Goal: Information Seeking & Learning: Compare options

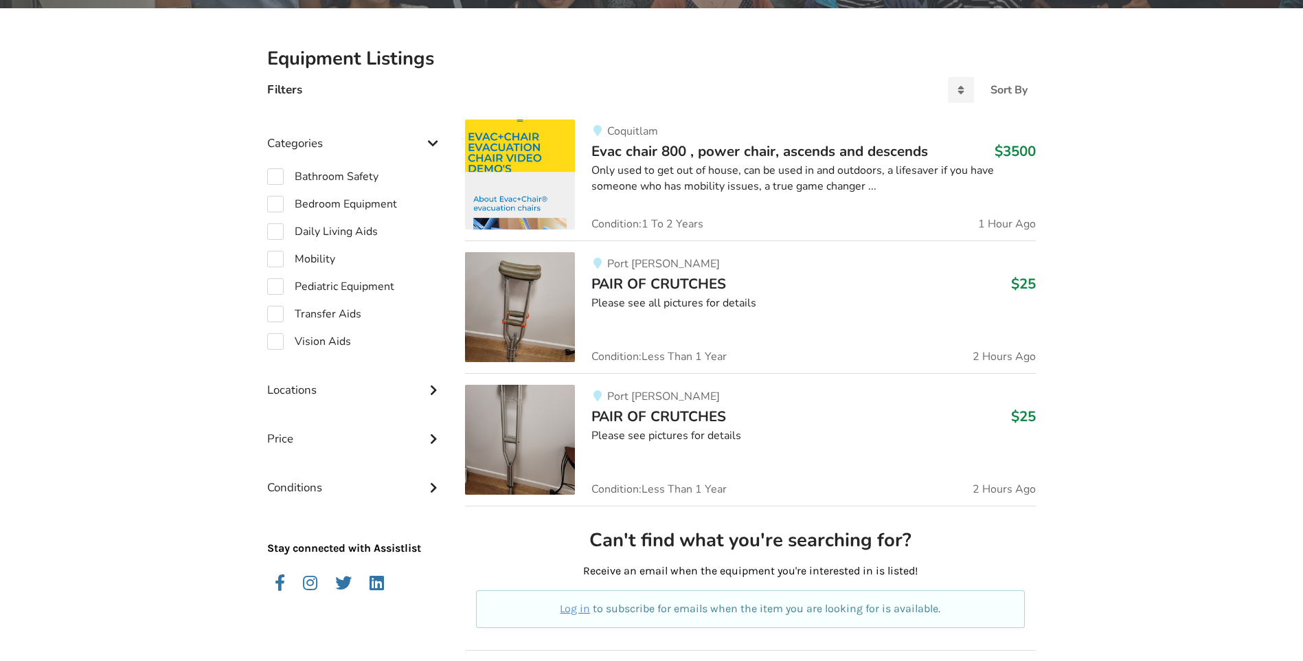
scroll to position [484, 0]
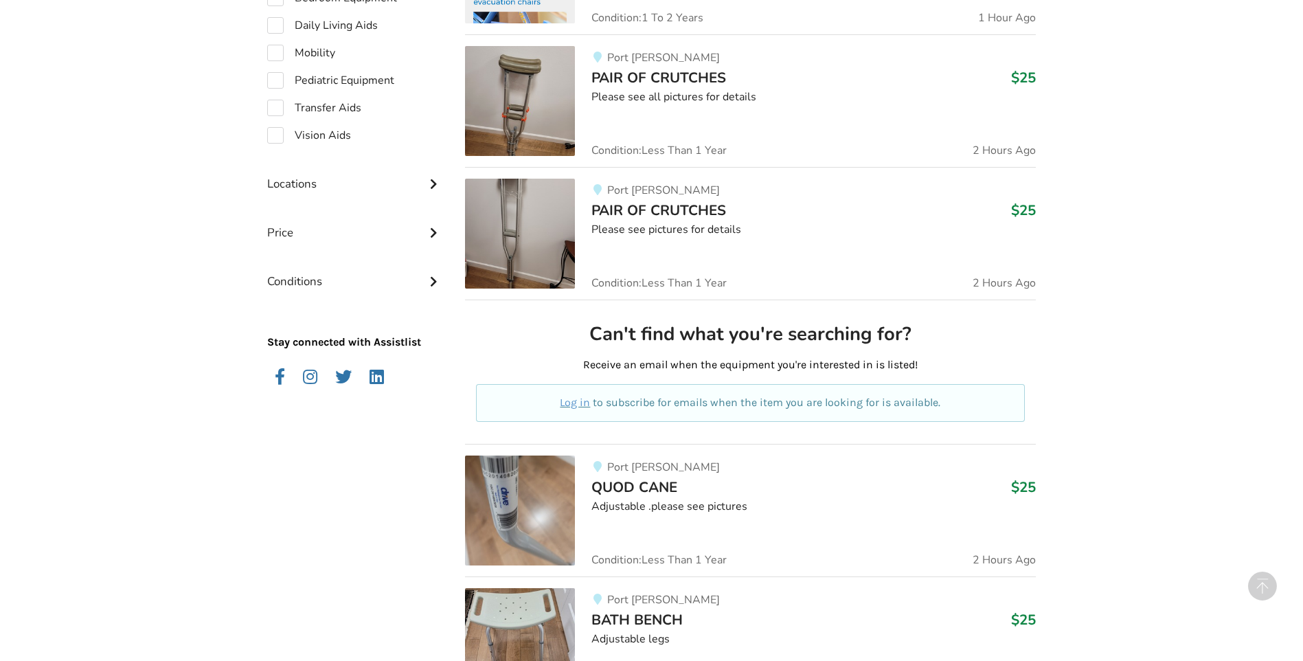
click at [548, 509] on img at bounding box center [520, 510] width 110 height 110
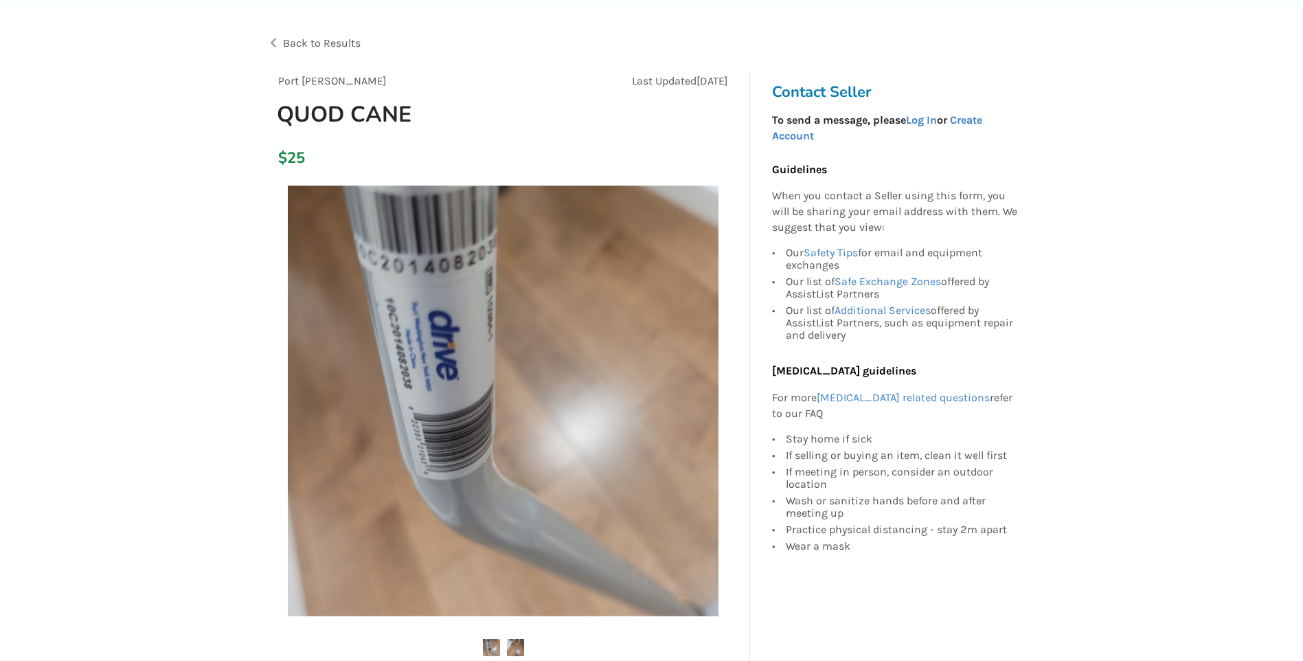
scroll to position [206, 0]
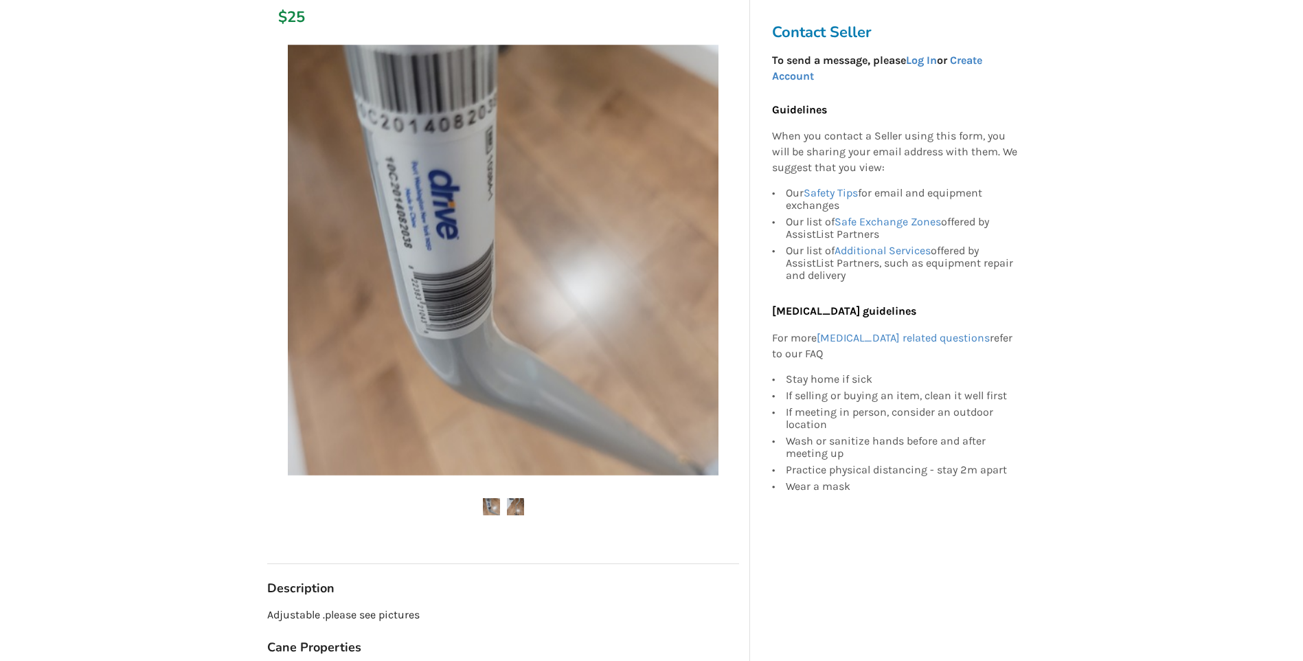
click at [523, 506] on img at bounding box center [515, 506] width 17 height 17
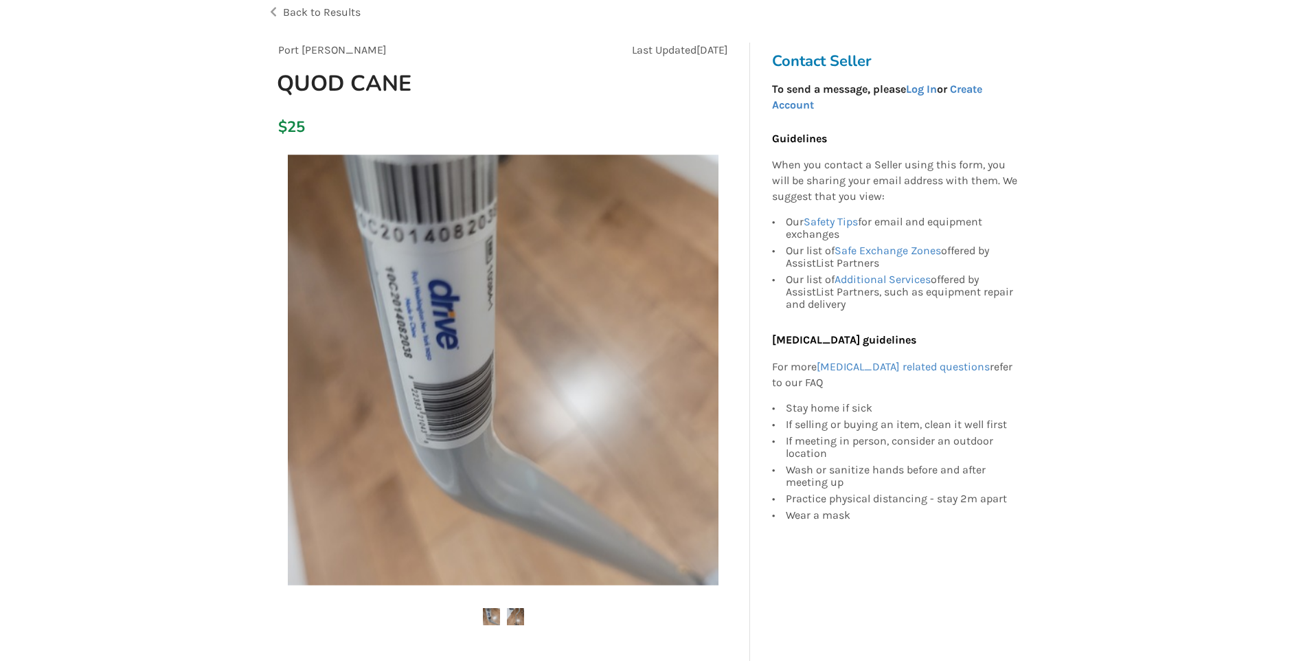
scroll to position [69, 0]
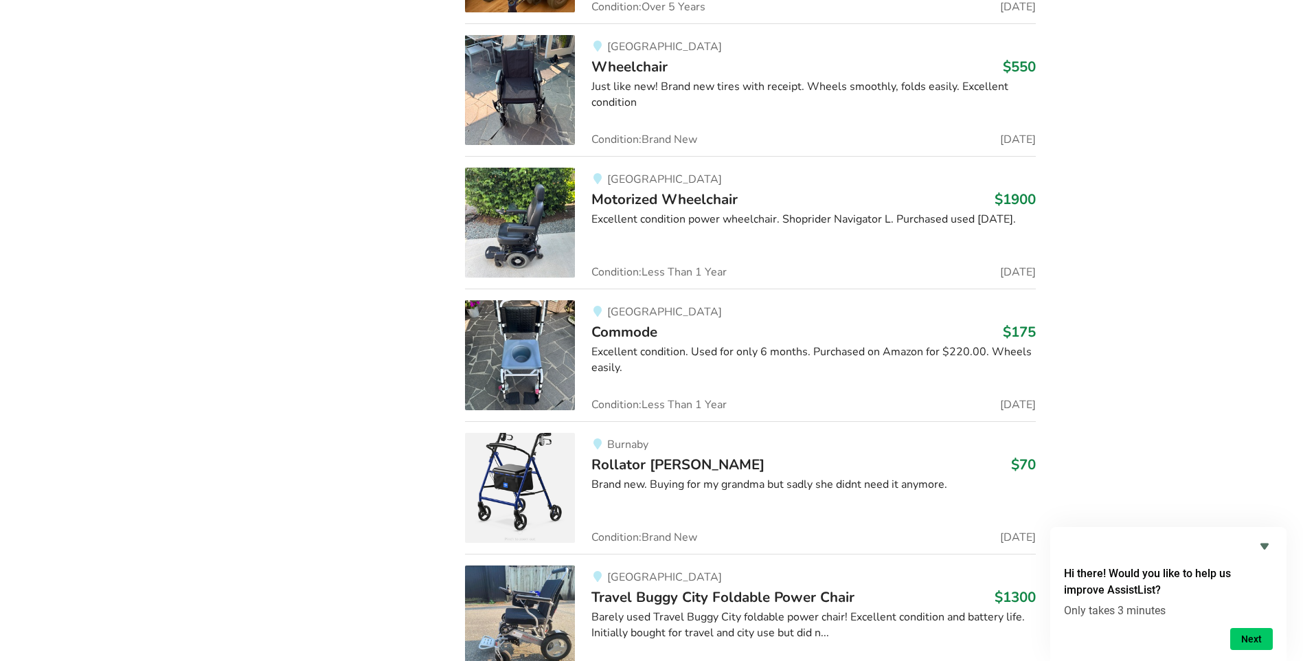
scroll to position [8640, 0]
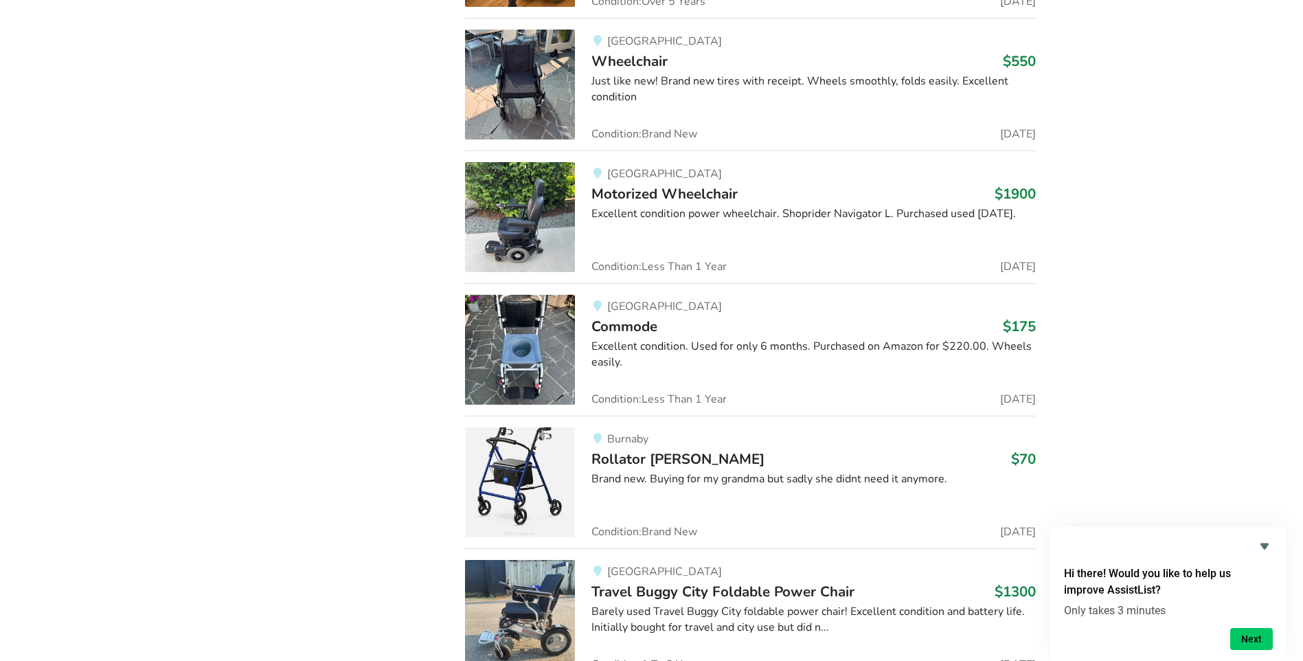
click at [533, 455] on img at bounding box center [520, 482] width 110 height 110
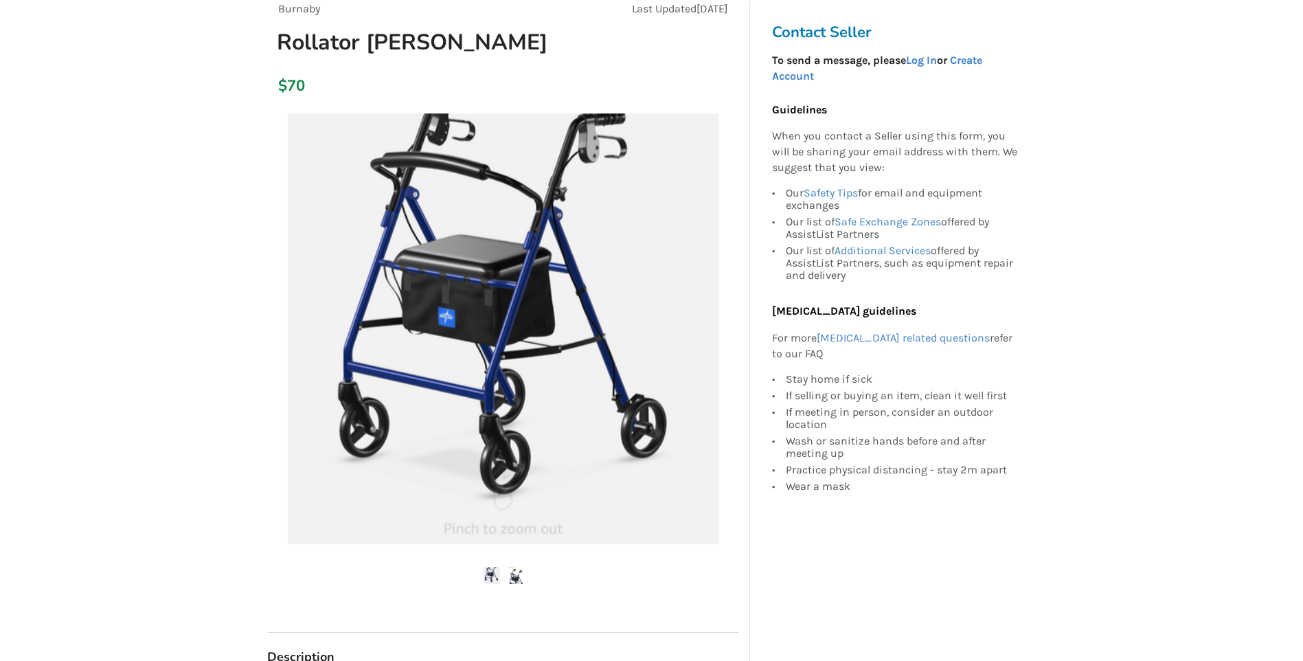
scroll to position [206, 0]
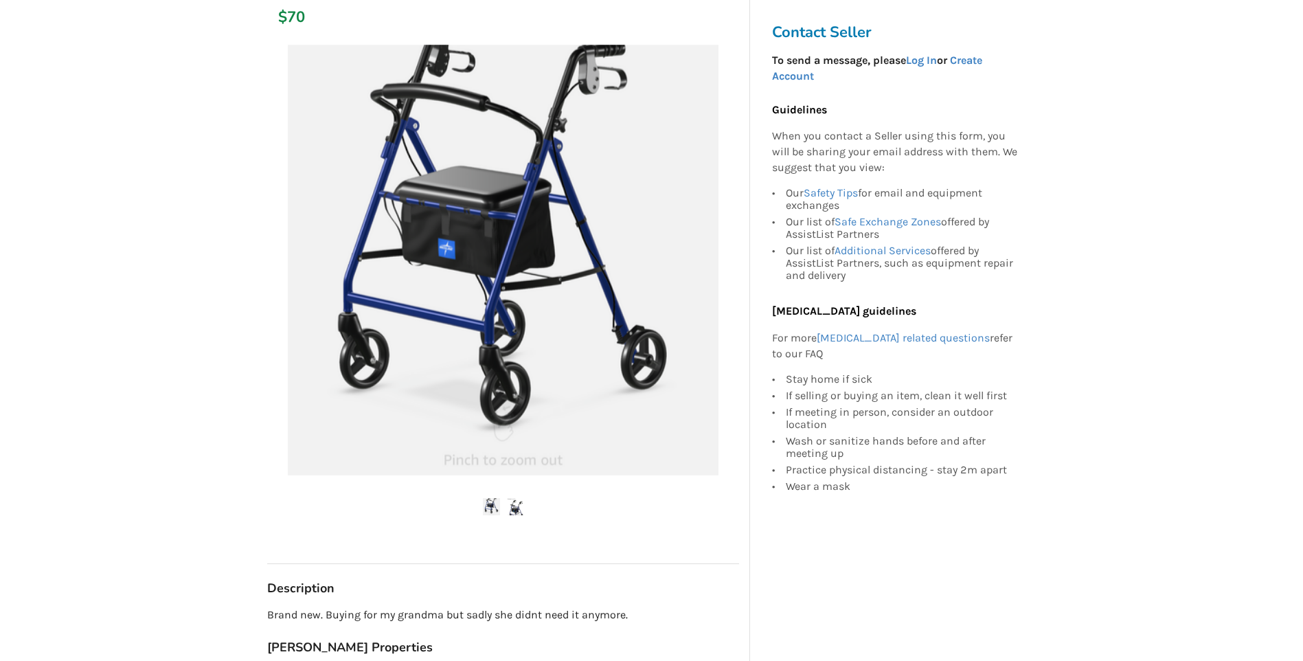
click at [513, 504] on img at bounding box center [515, 506] width 17 height 17
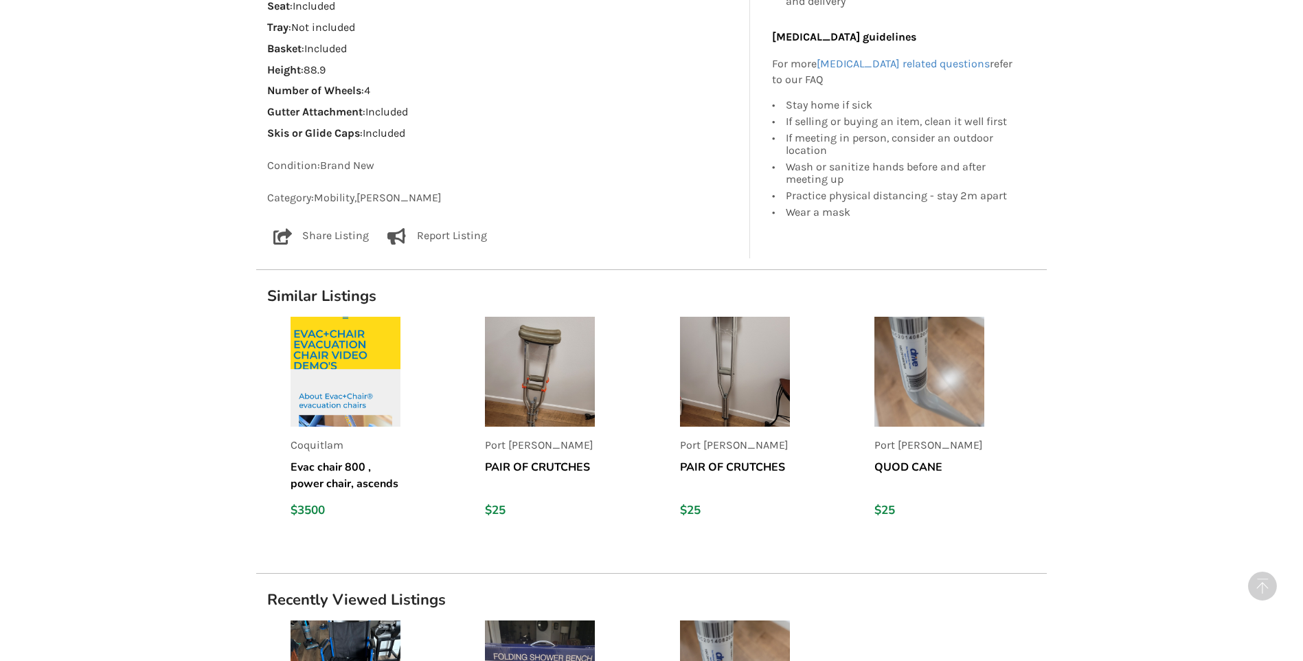
scroll to position [751, 0]
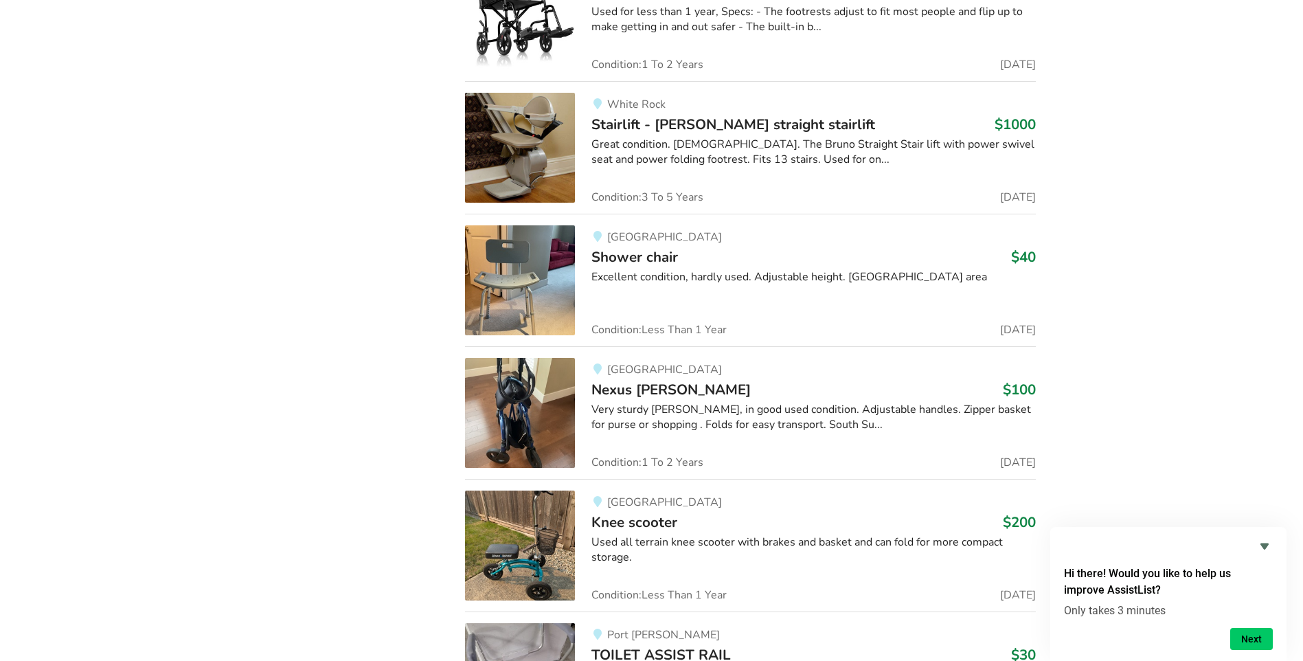
scroll to position [12501, 0]
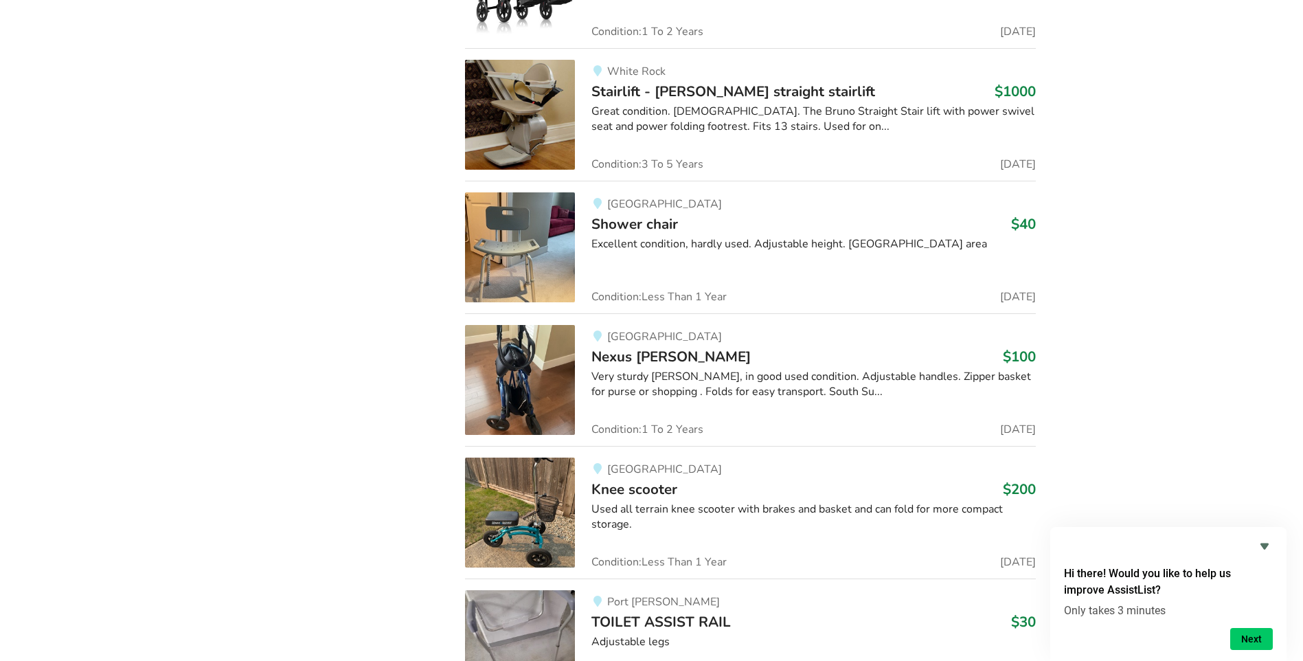
click at [530, 395] on img at bounding box center [520, 380] width 110 height 110
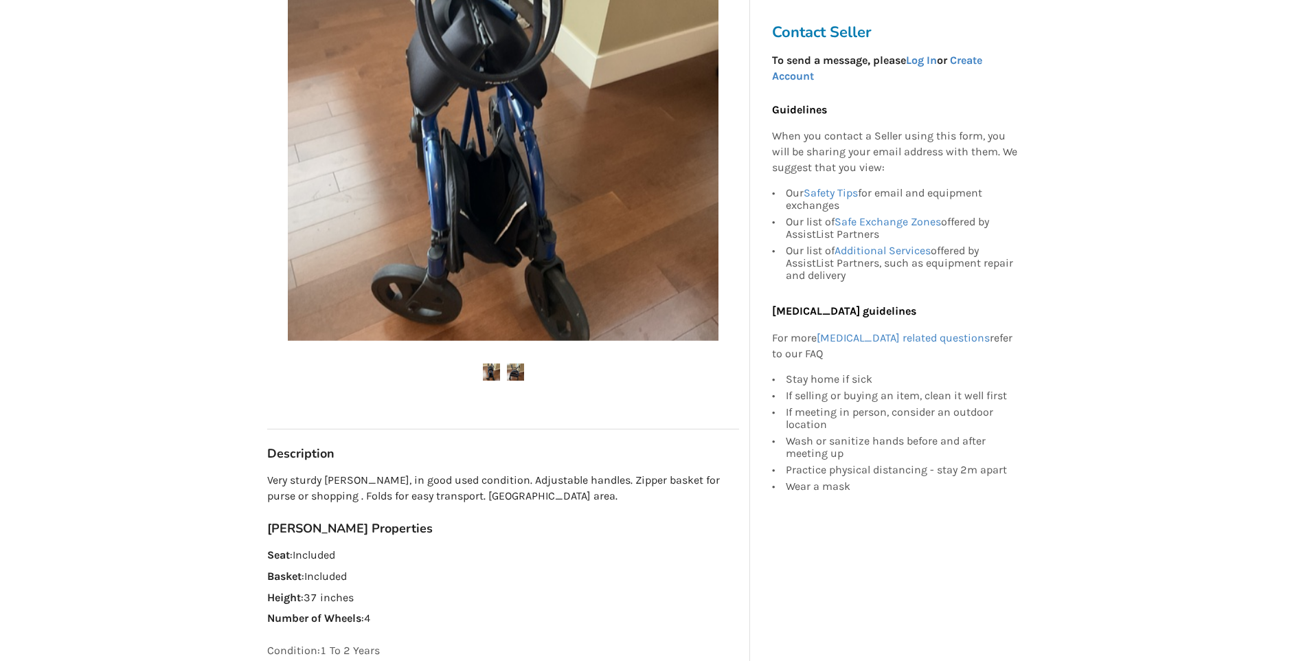
scroll to position [343, 0]
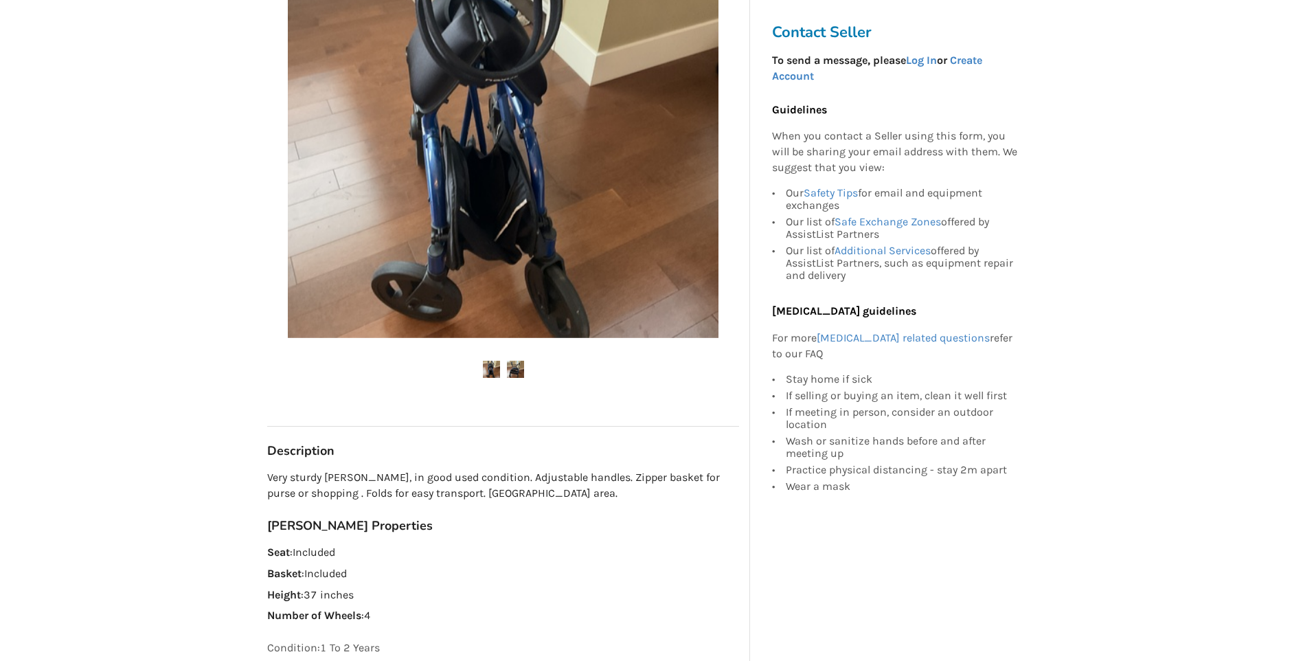
click at [509, 372] on img at bounding box center [515, 369] width 17 height 17
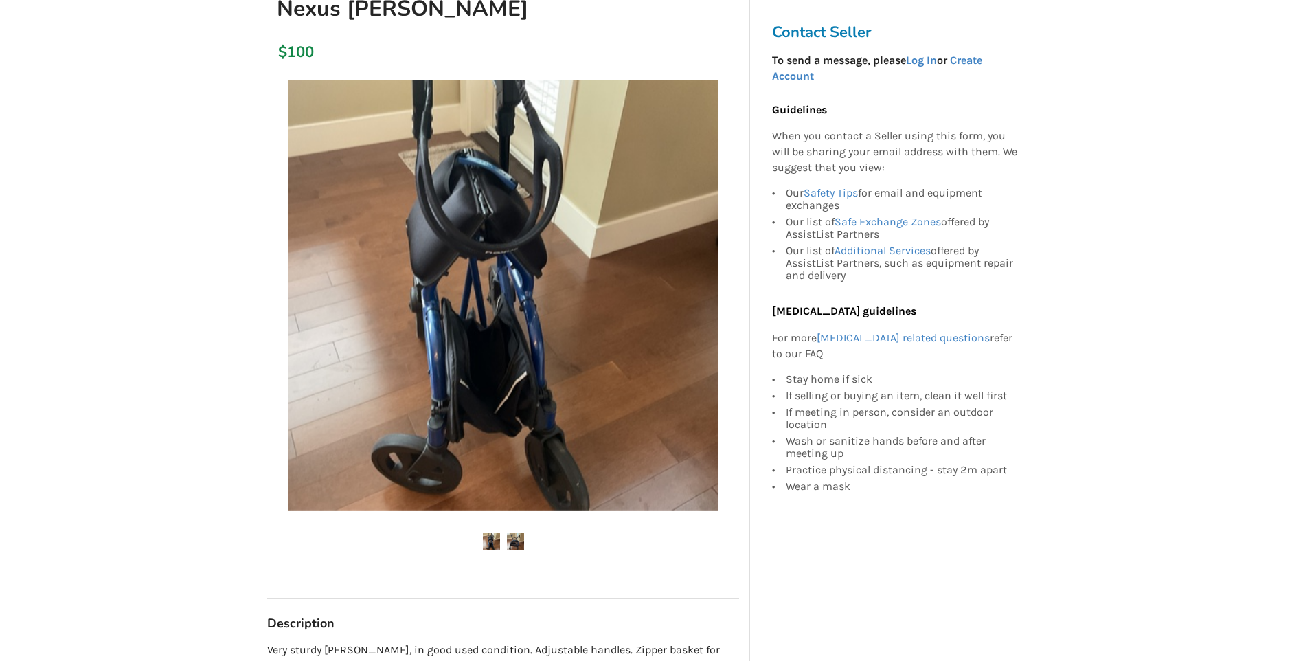
scroll to position [137, 0]
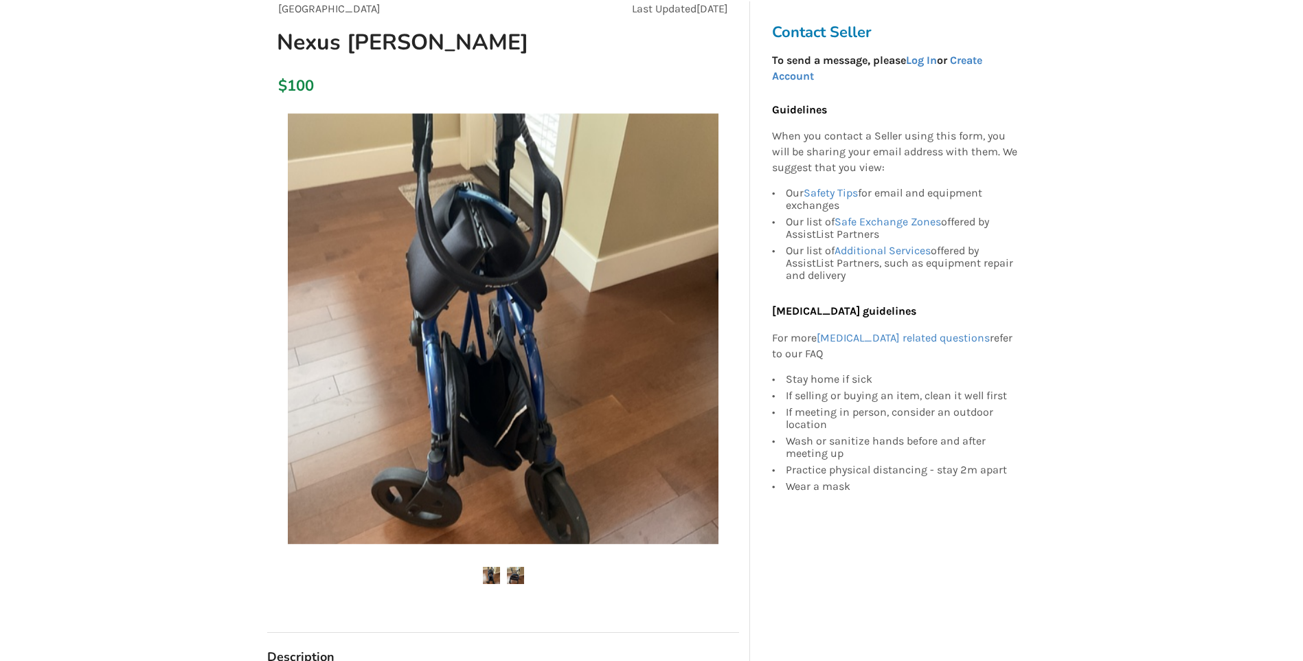
click at [516, 575] on img at bounding box center [515, 575] width 17 height 17
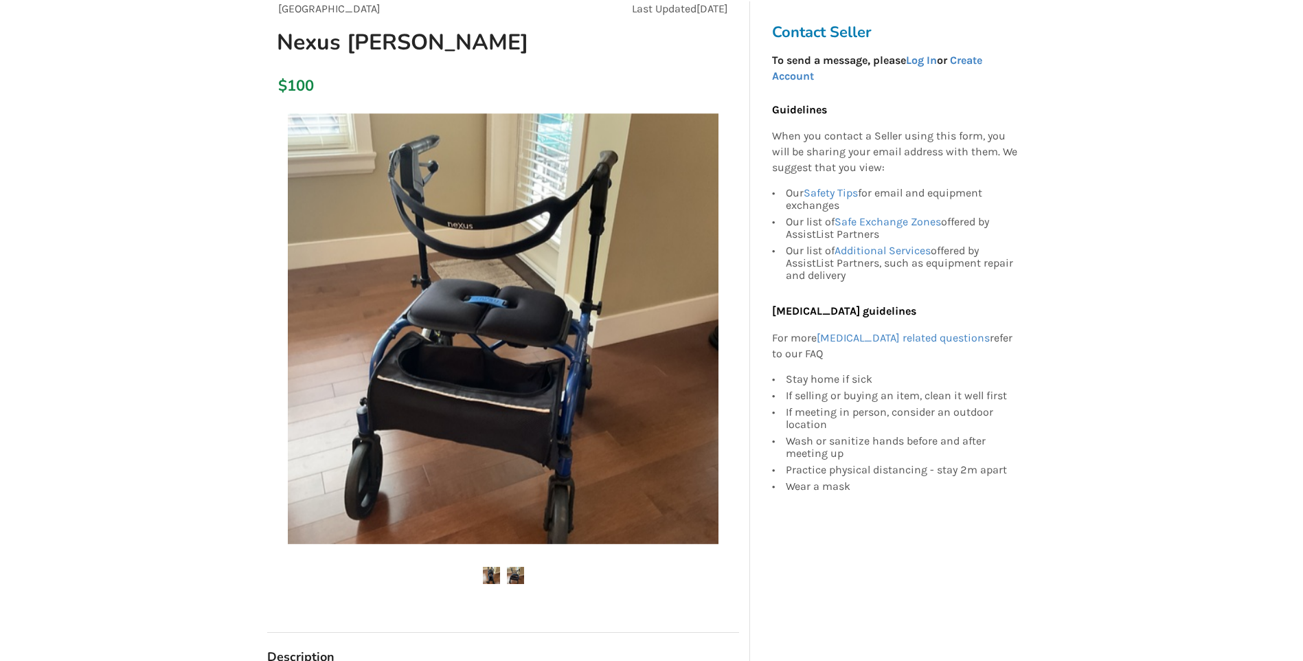
click at [488, 568] on img at bounding box center [491, 575] width 17 height 17
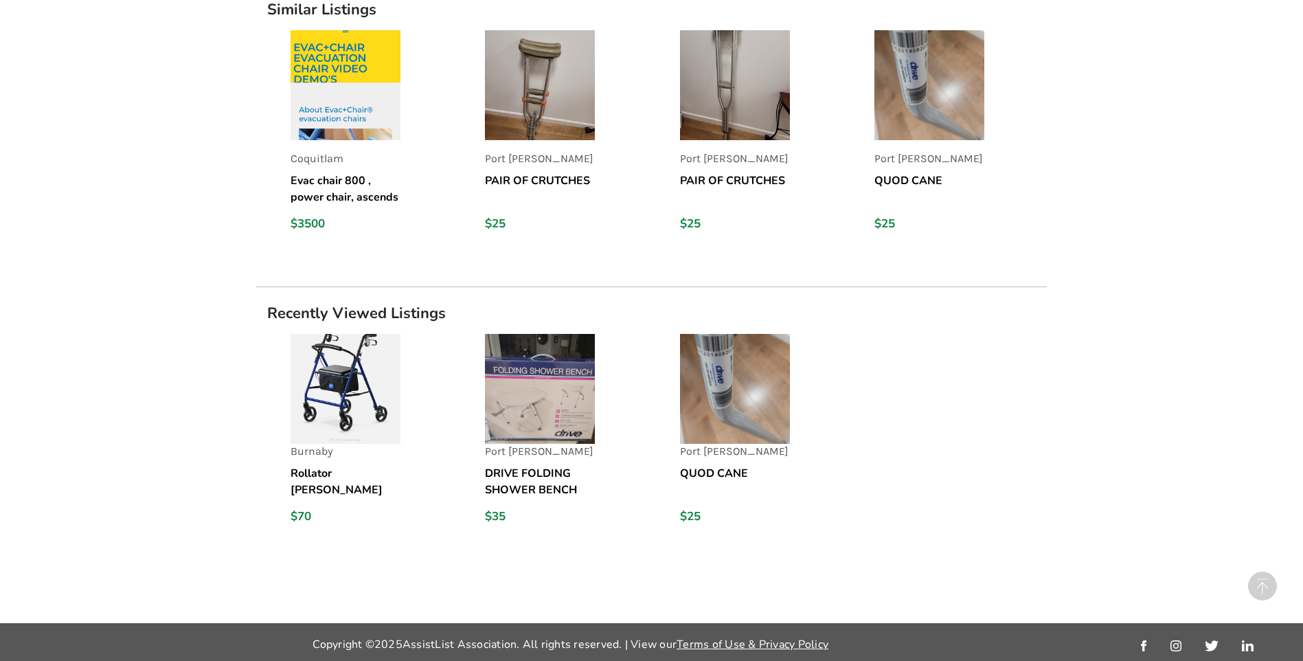
scroll to position [1115, 0]
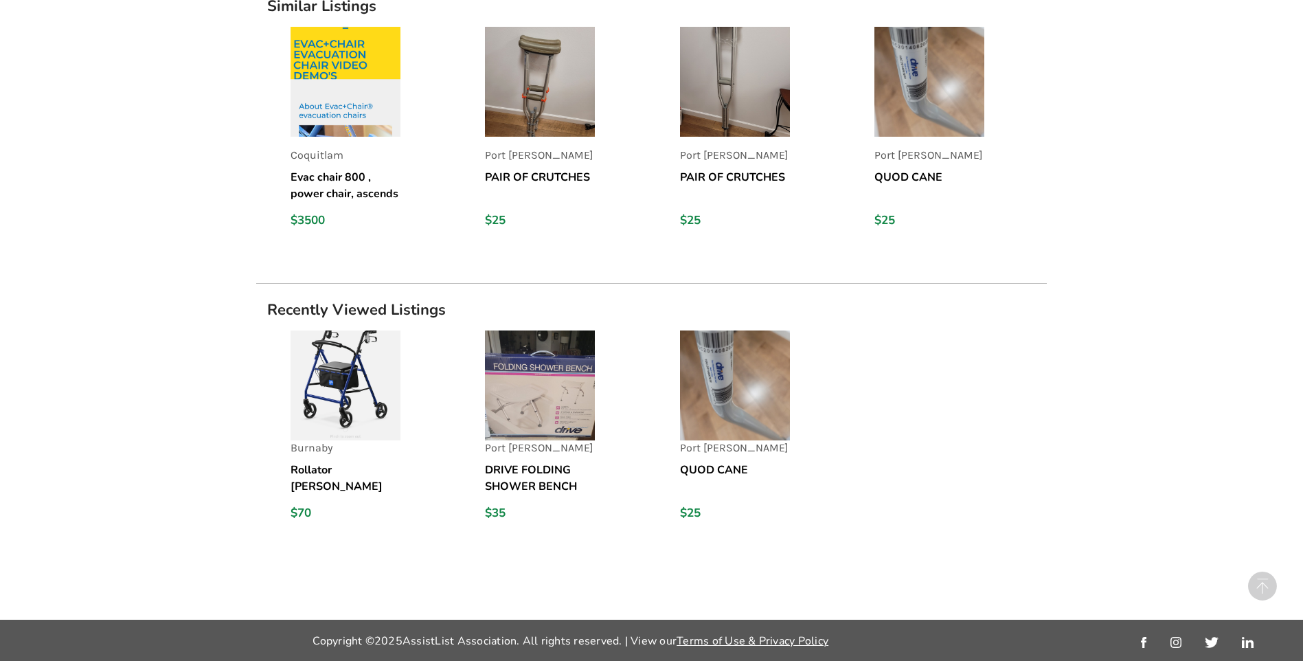
click at [343, 385] on img at bounding box center [346, 385] width 110 height 110
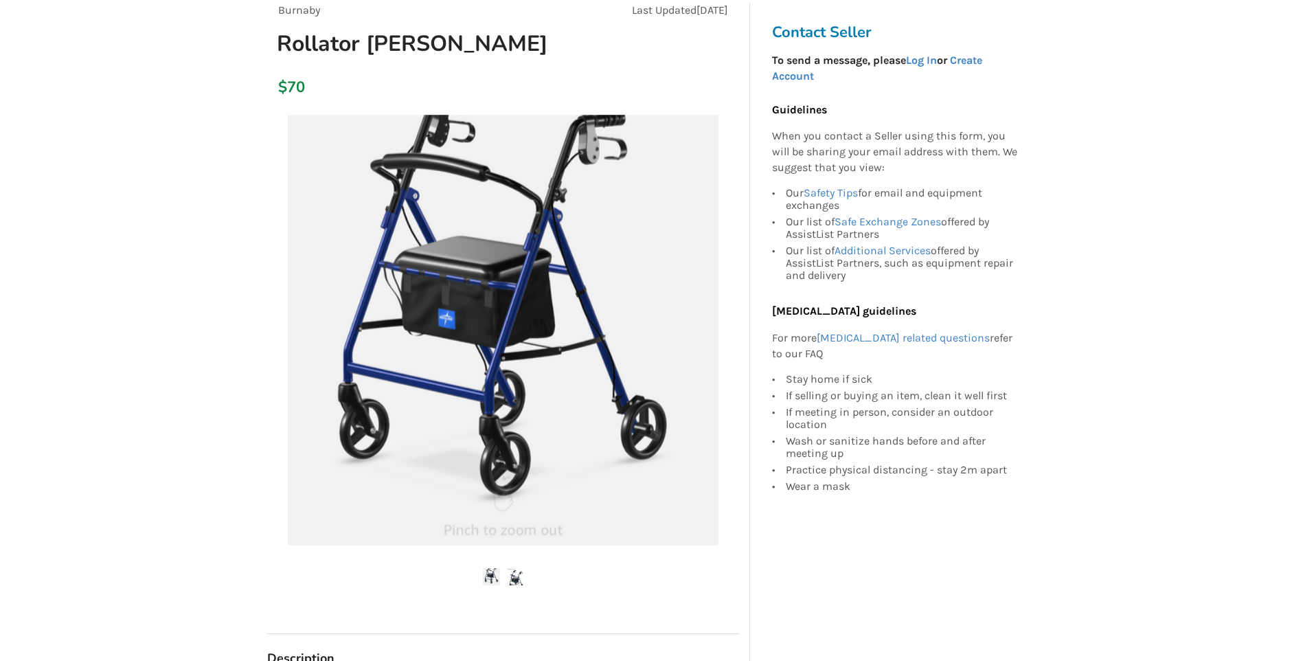
scroll to position [137, 0]
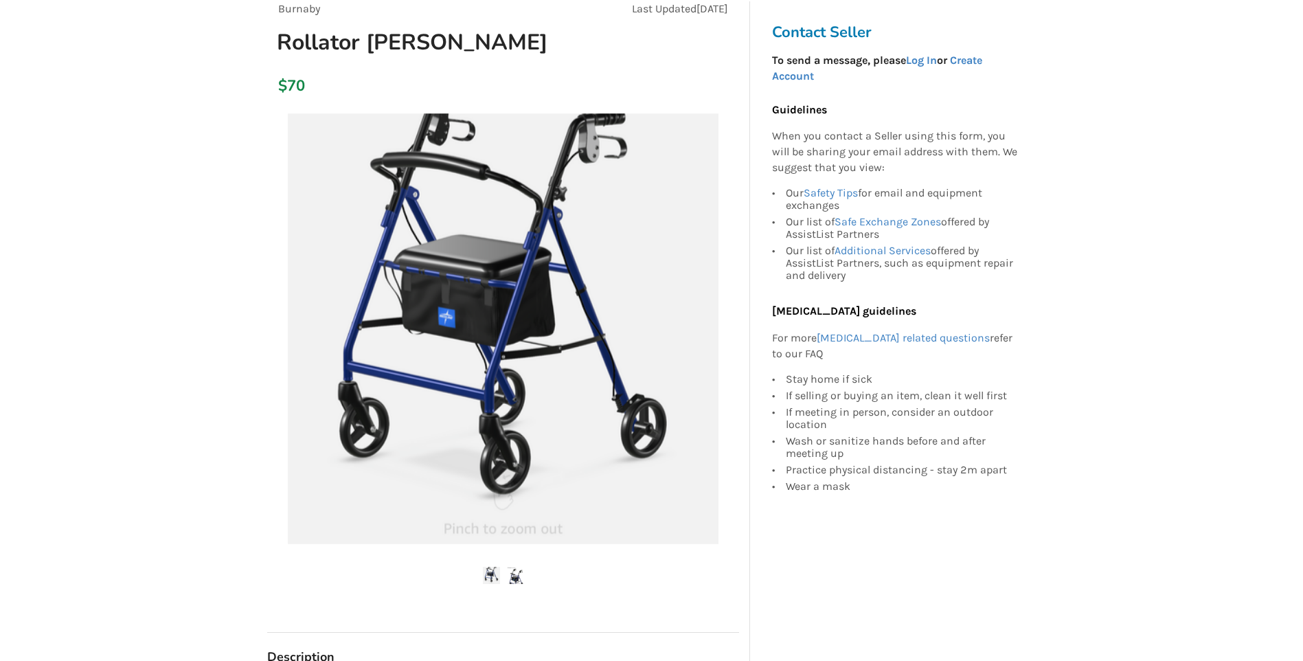
click at [493, 576] on img at bounding box center [491, 575] width 17 height 17
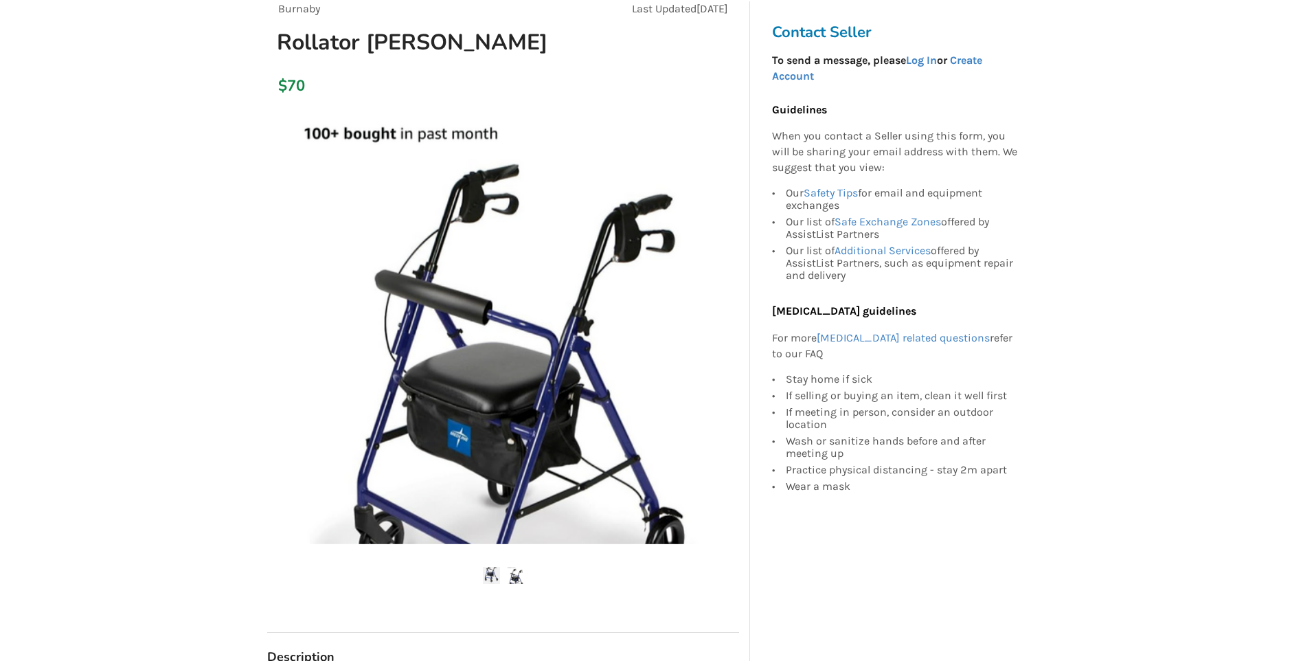
click at [510, 573] on img at bounding box center [515, 575] width 17 height 17
